Goal: Find specific page/section: Find specific page/section

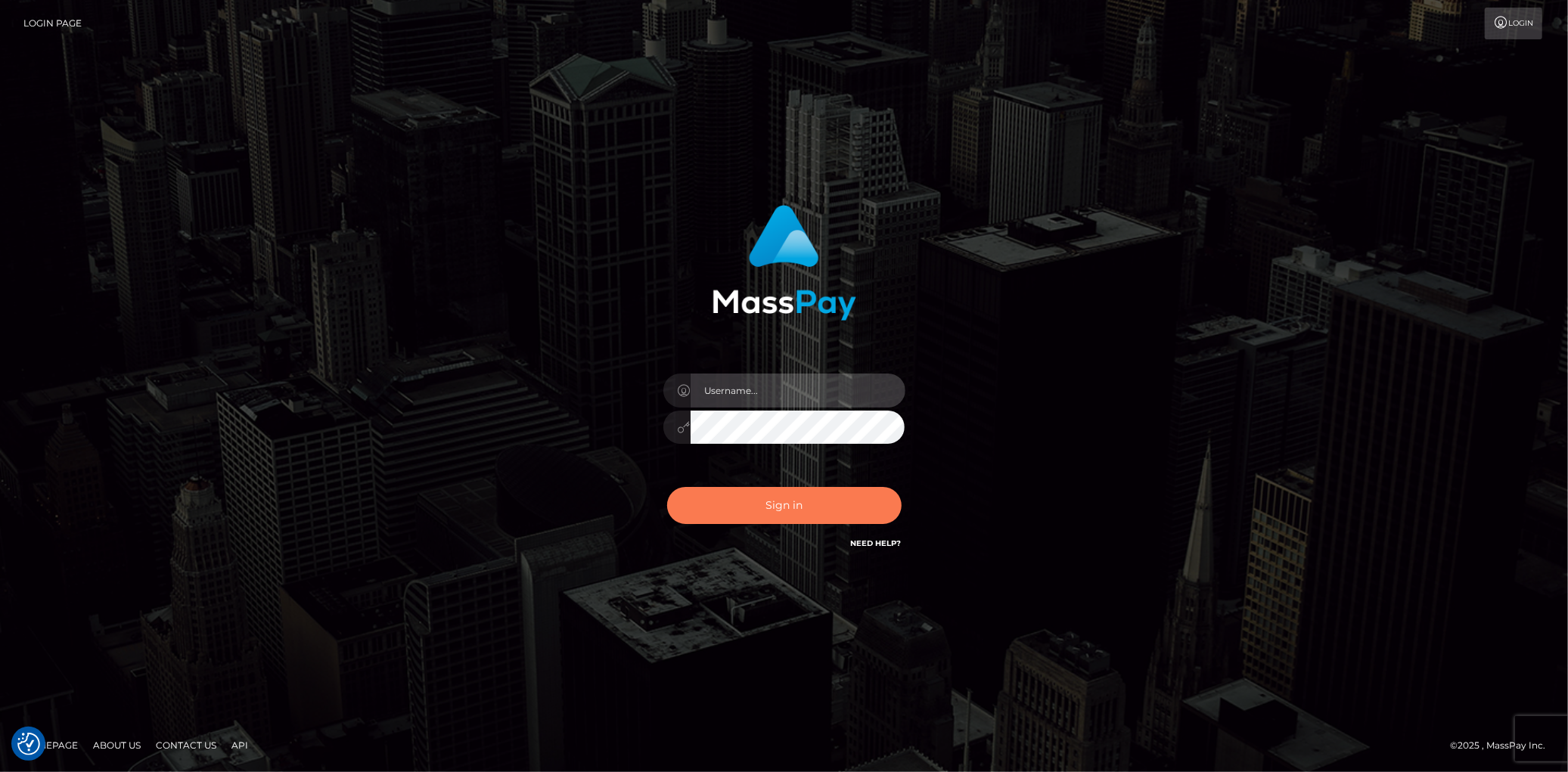
type input "Eduard Gavrilescu"
click at [721, 498] on button "Sign in" at bounding box center [784, 506] width 235 height 37
type input "Eduard Gavrilescu"
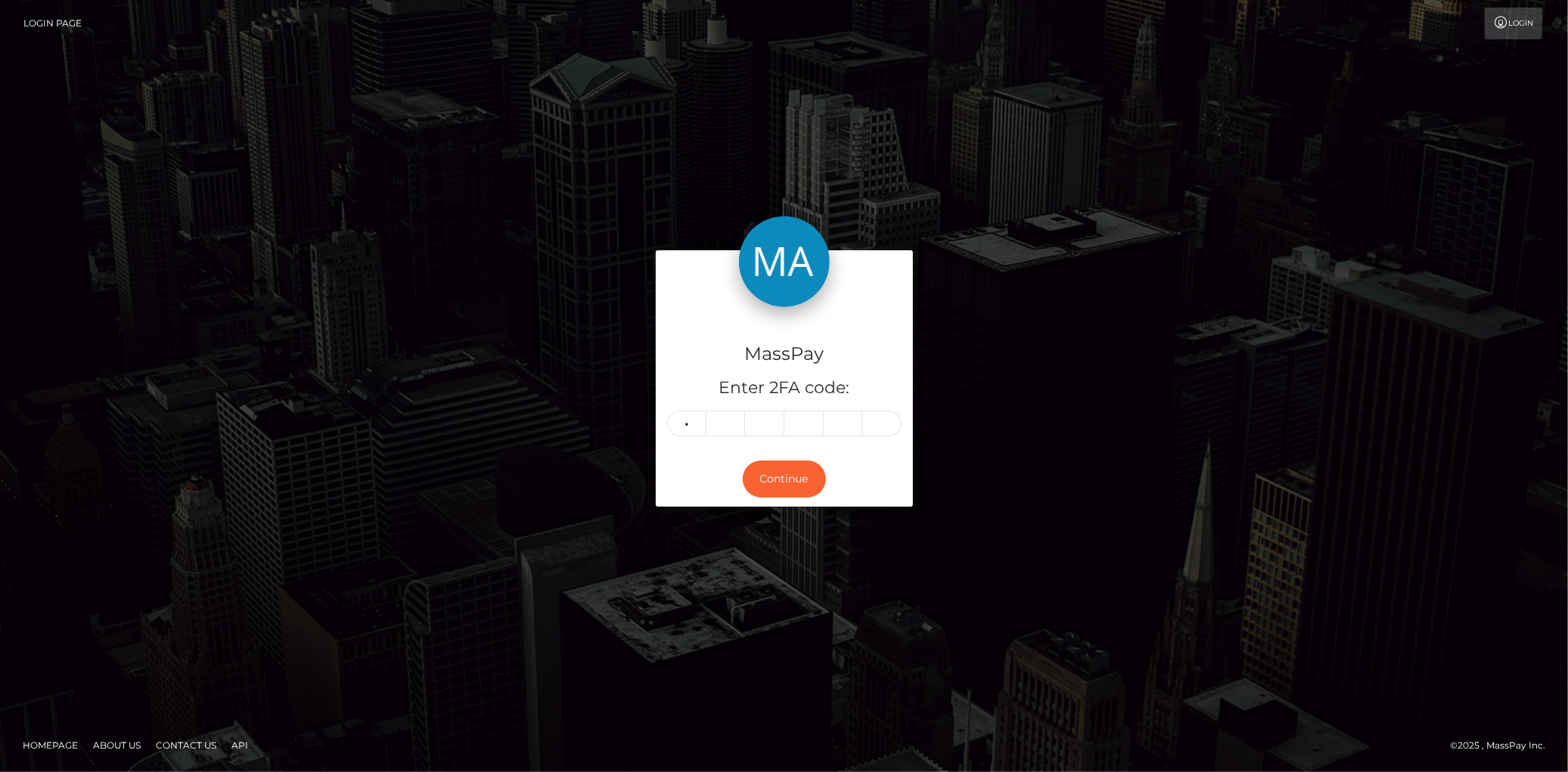
type input "0"
type input "8"
type input "5"
type input "7"
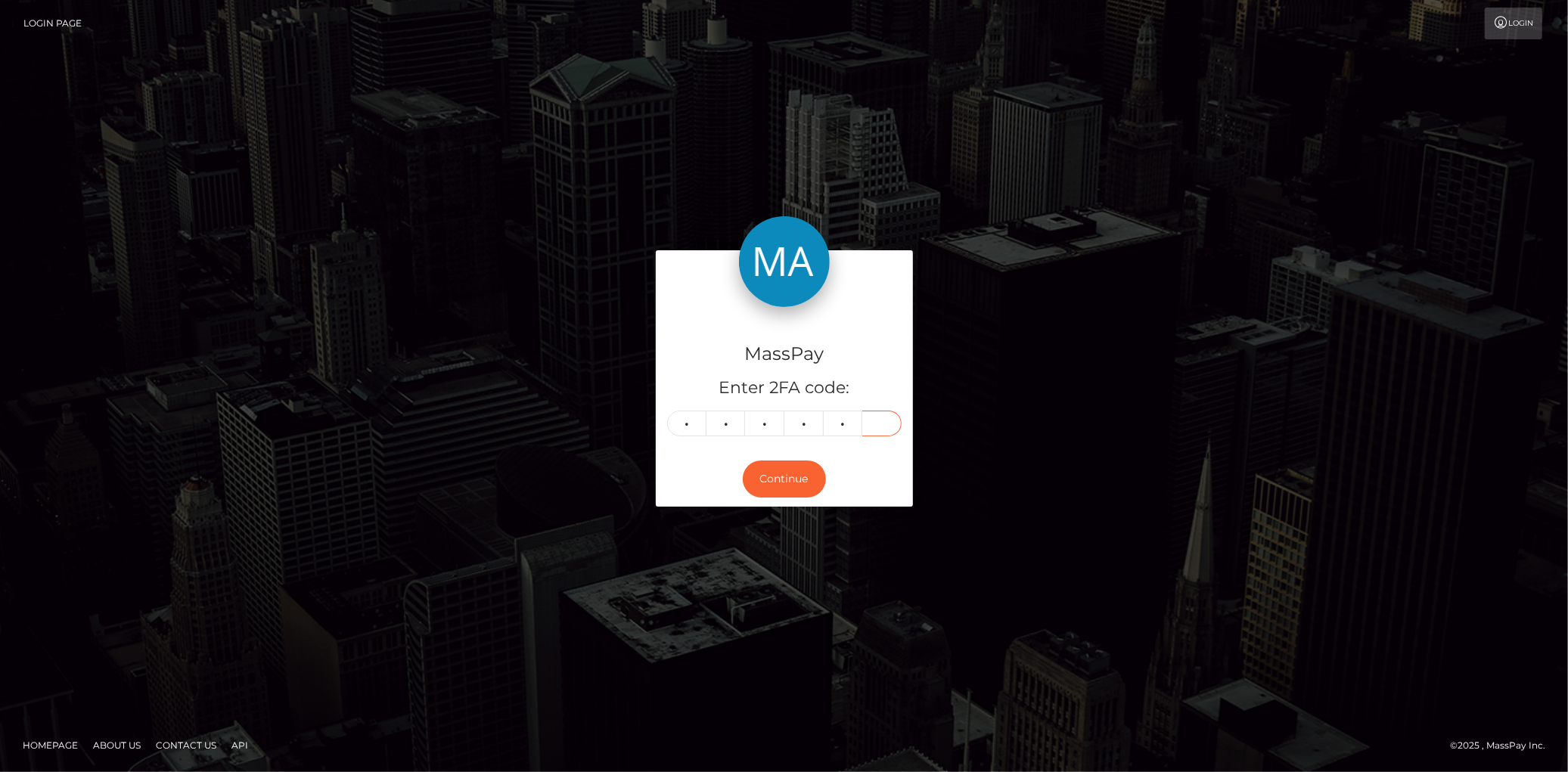
type input "9"
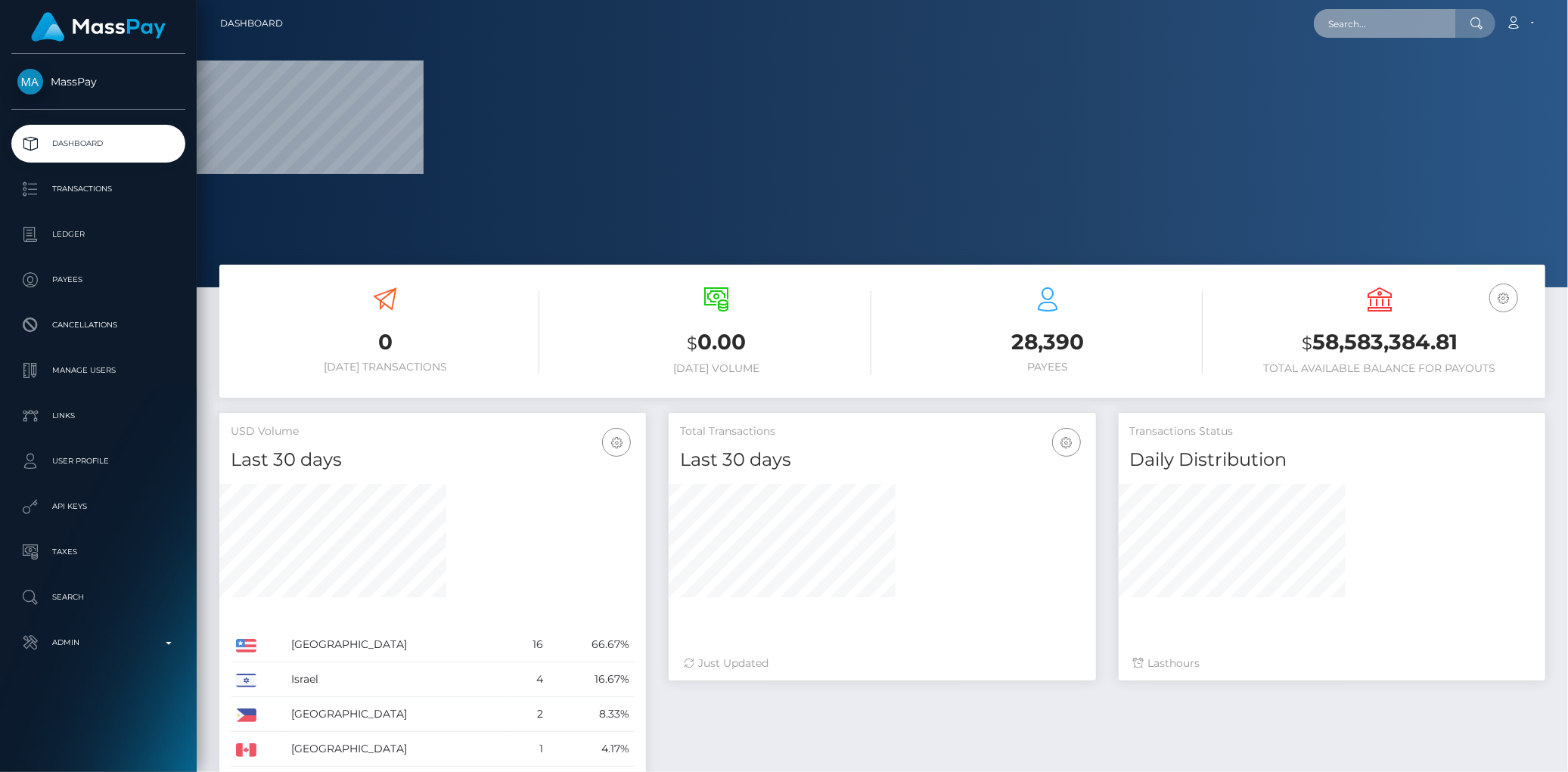
click at [1340, 19] on input "text" at bounding box center [1385, 23] width 142 height 29
paste input "c3d47f84-8554-4c64-96bb-563386d1cd42"
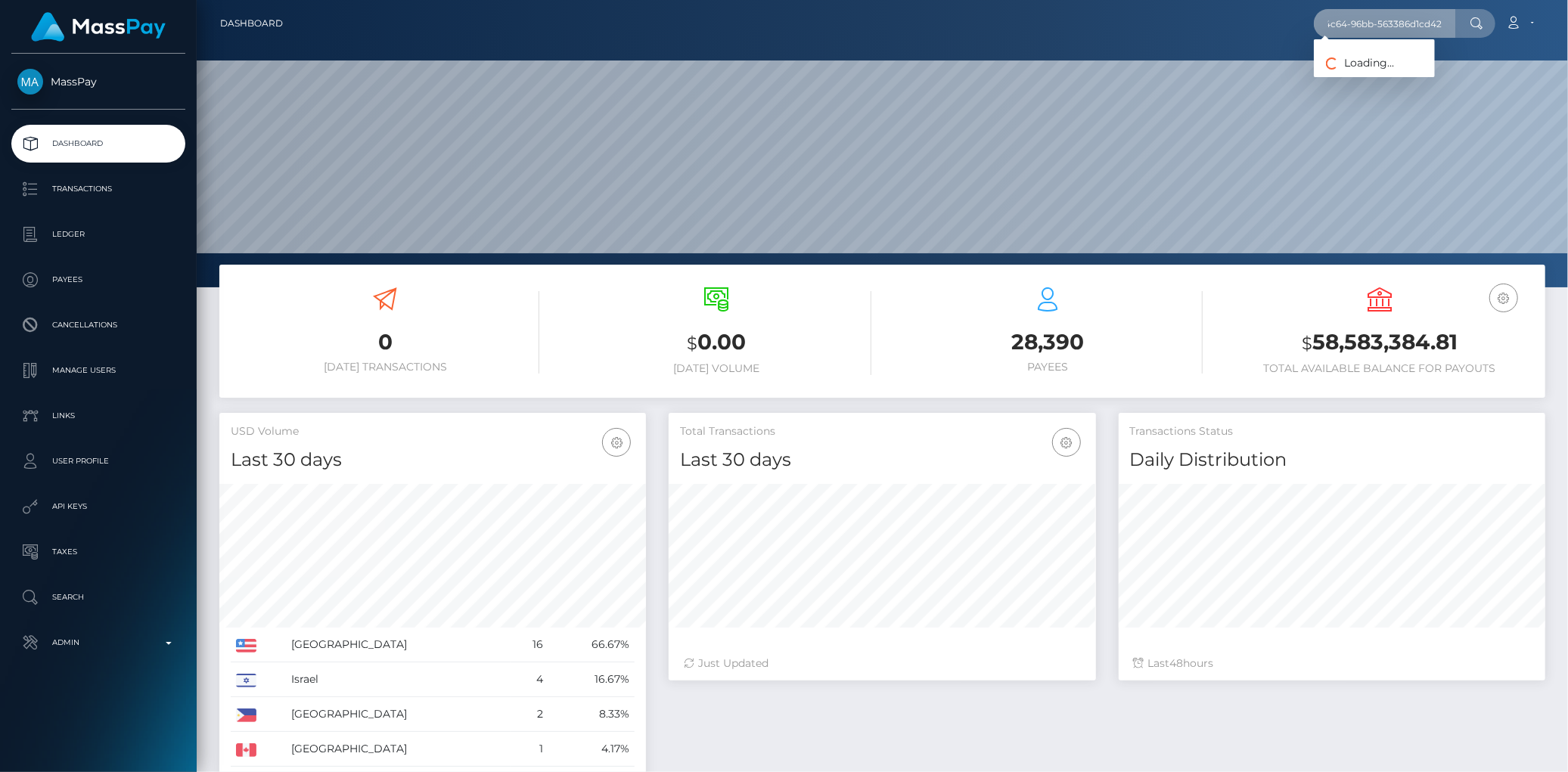
scroll to position [268, 427]
type input "c3d47f84-8554-4c64-96bb-563386d1cd42"
click at [1352, 78] on link "MARIA THERESA SPINNER" at bounding box center [1374, 78] width 121 height 28
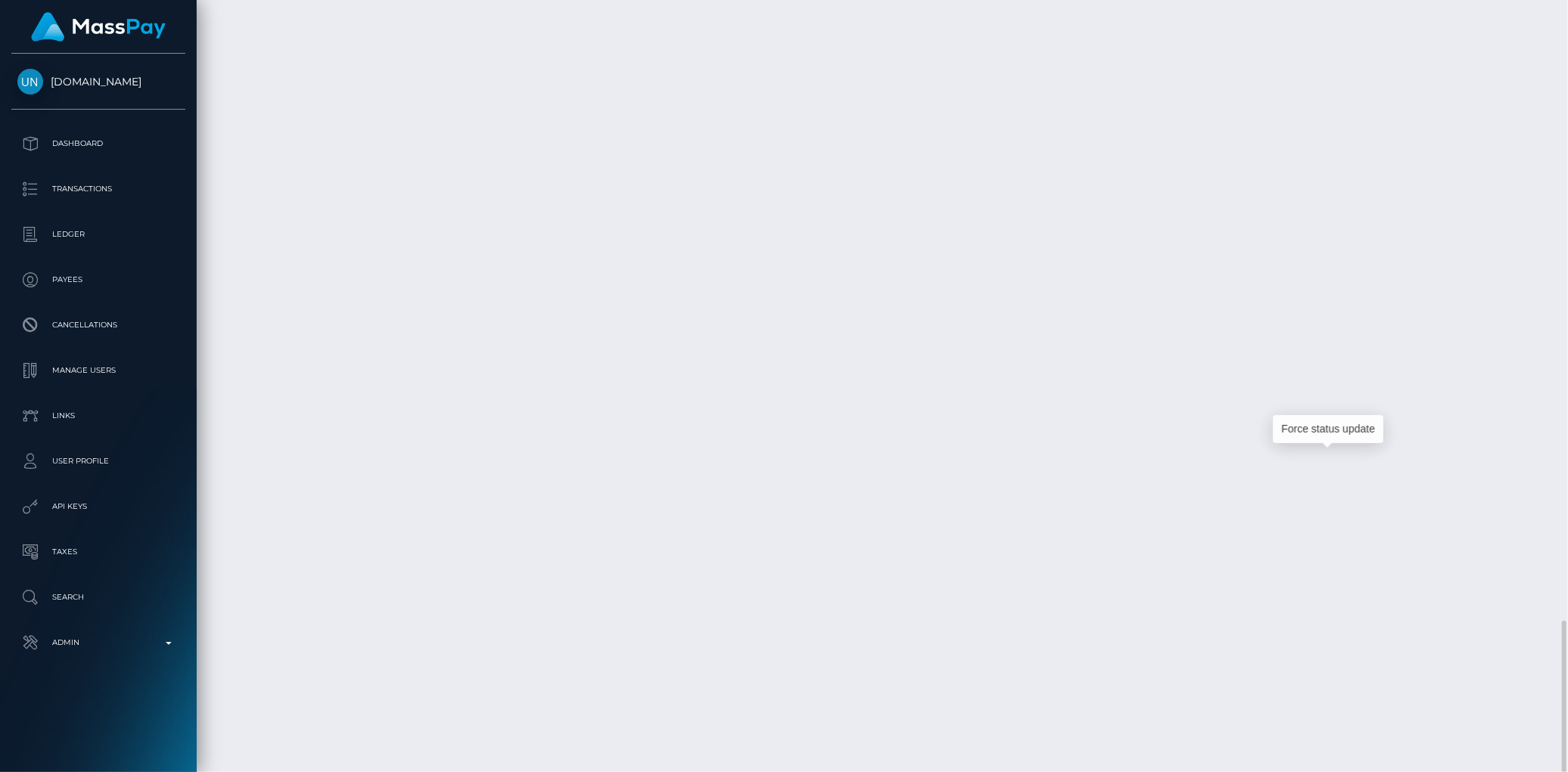
scroll to position [182, 427]
